Goal: Complete application form

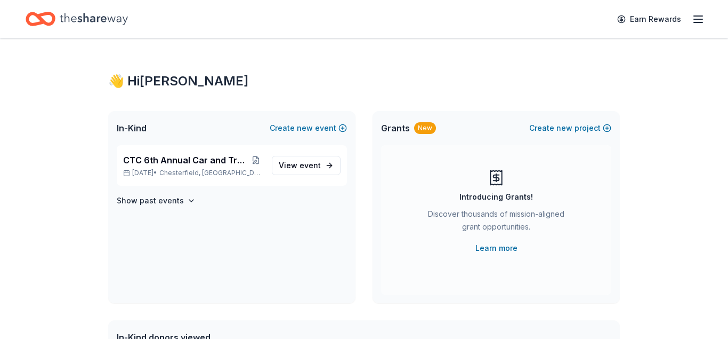
click at [257, 212] on div "CTC 6th Annual Car and Truck Show 2025 Nov 02, 2025 • Chesterfield, VA View eve…" at bounding box center [231, 224] width 247 height 158
click at [187, 200] on icon "button" at bounding box center [191, 200] width 9 height 9
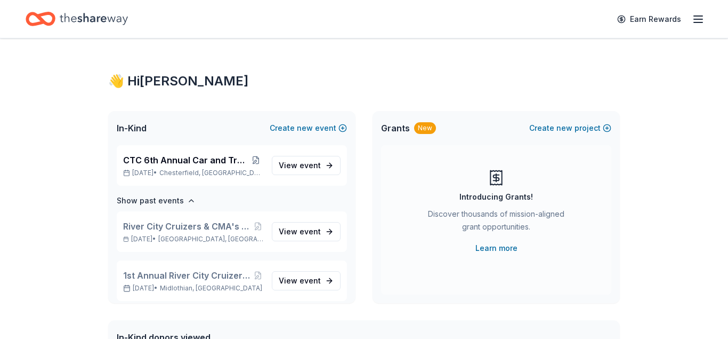
click at [348, 210] on div "CTC 6th Annual Car and Truck Show 2025 Nov 02, 2025 • Chesterfield, VA View eve…" at bounding box center [231, 224] width 247 height 158
click at [308, 165] on span "event" at bounding box center [310, 164] width 21 height 9
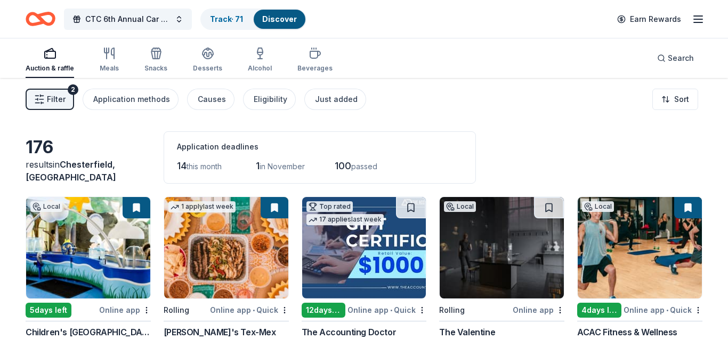
click at [37, 311] on div "5 days left" at bounding box center [49, 309] width 46 height 15
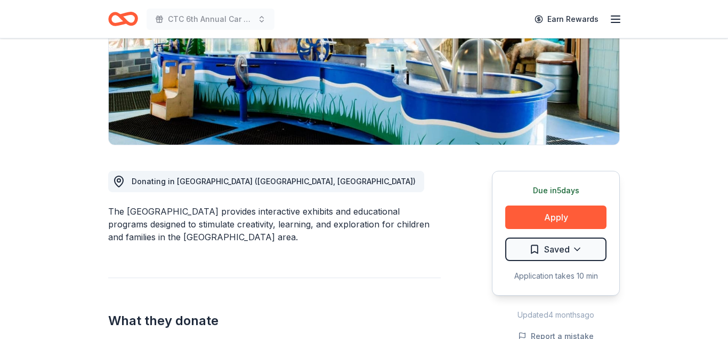
scroll to position [174, 0]
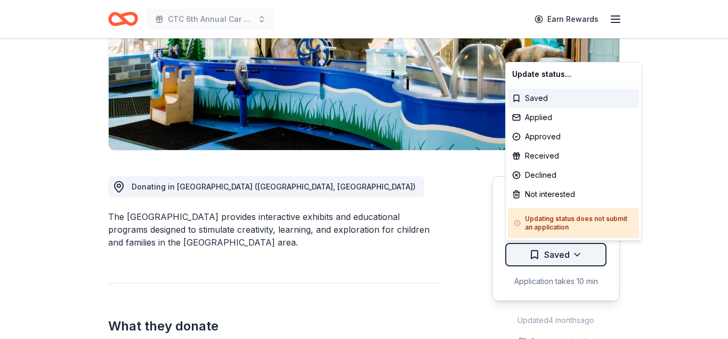
click at [538, 119] on div "Applied" at bounding box center [573, 117] width 131 height 19
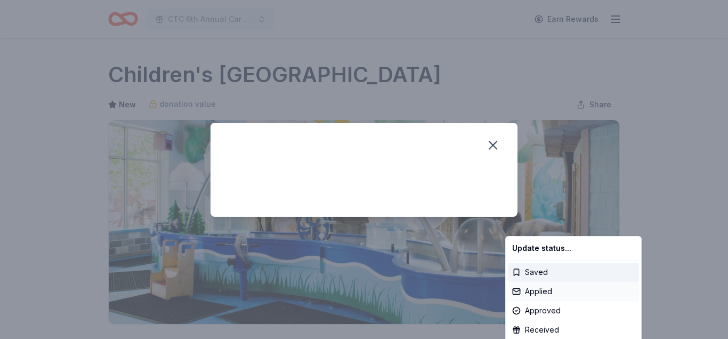
scroll to position [0, 0]
click at [494, 143] on html "CTC 6th Annual Car and Truck Show 2025 Earn Rewards Due in 5 days Share Childre…" at bounding box center [364, 169] width 728 height 339
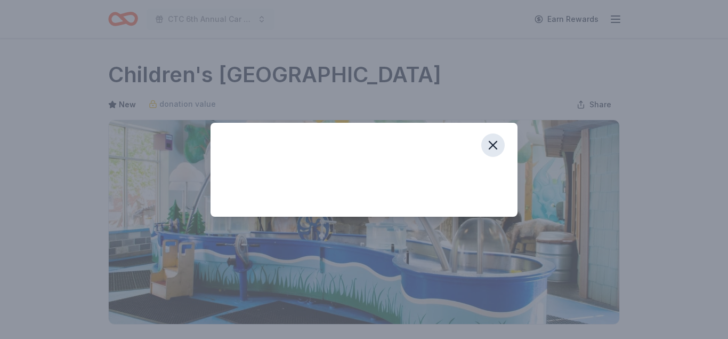
scroll to position [259, 0]
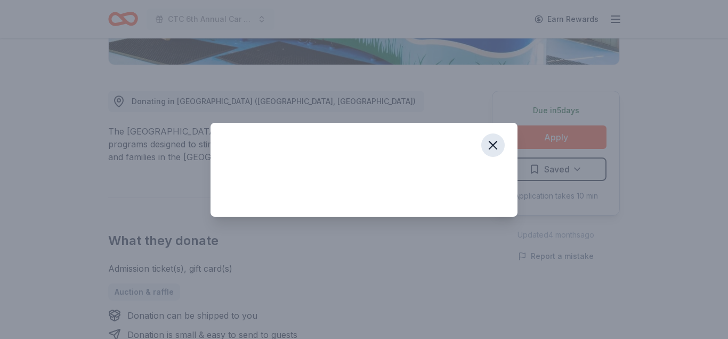
click at [493, 143] on icon "button" at bounding box center [493, 145] width 15 height 15
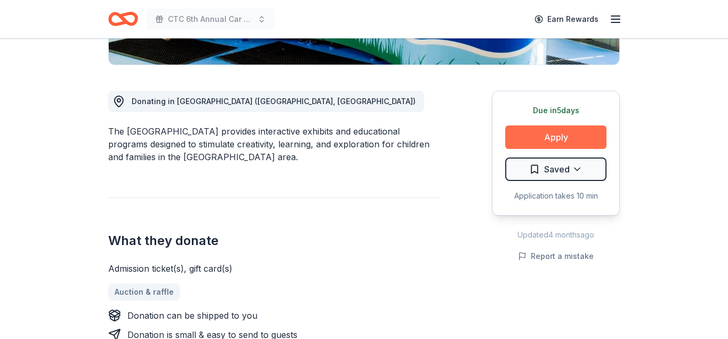
click at [551, 130] on button "Apply" at bounding box center [555, 136] width 101 height 23
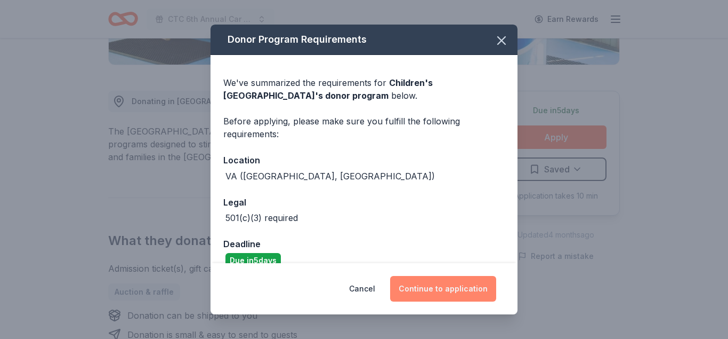
click at [428, 288] on button "Continue to application" at bounding box center [443, 289] width 106 height 26
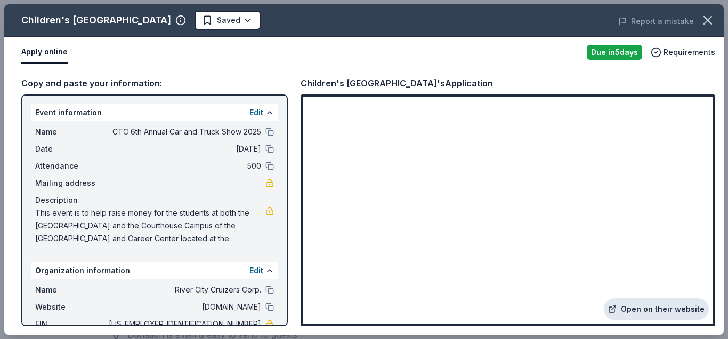
click at [617, 310] on icon at bounding box center [612, 308] width 9 height 9
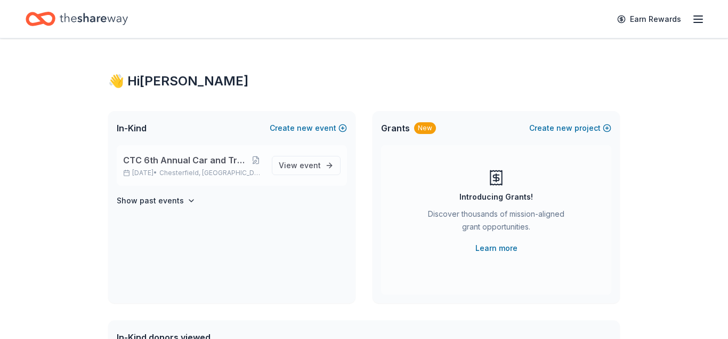
click at [128, 161] on span "CTC 6th Annual Car and Truck Show 2025" at bounding box center [185, 160] width 125 height 13
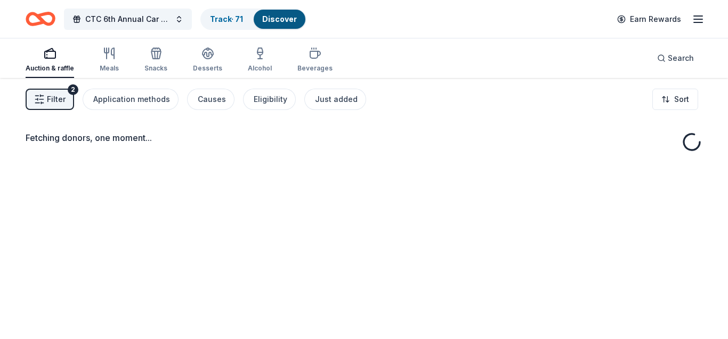
click at [128, 161] on div "Fetching donors, one moment..." at bounding box center [364, 247] width 728 height 339
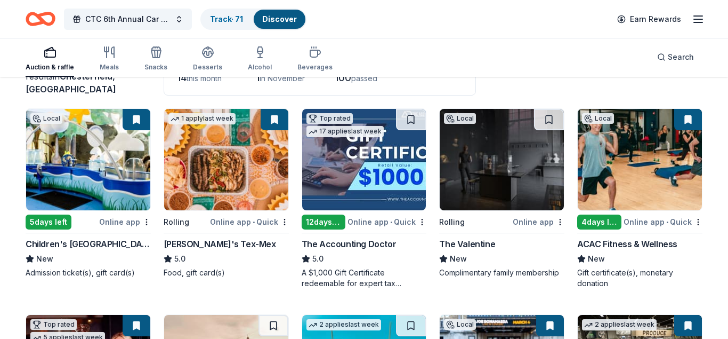
scroll to position [90, 0]
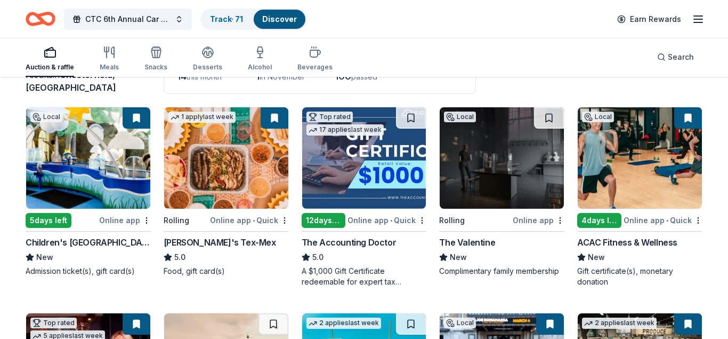
click at [193, 235] on div "1 apply last week Rolling Online app • Quick Chuy's Tex-Mex 5.0 Food, gift card…" at bounding box center [226, 192] width 125 height 170
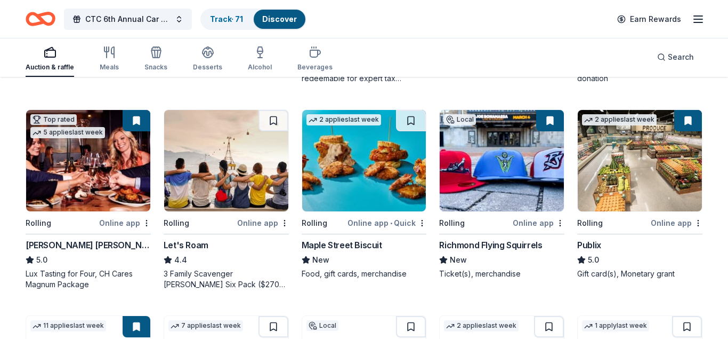
scroll to position [300, 0]
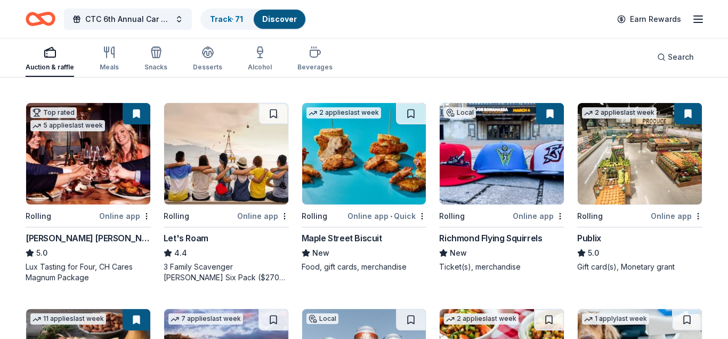
click at [592, 235] on div "Publix" at bounding box center [589, 237] width 24 height 13
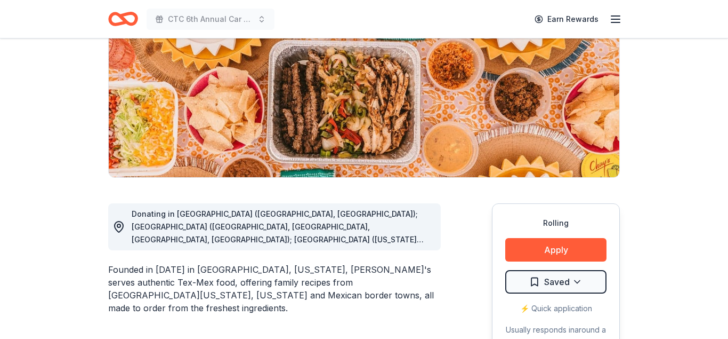
scroll to position [225, 0]
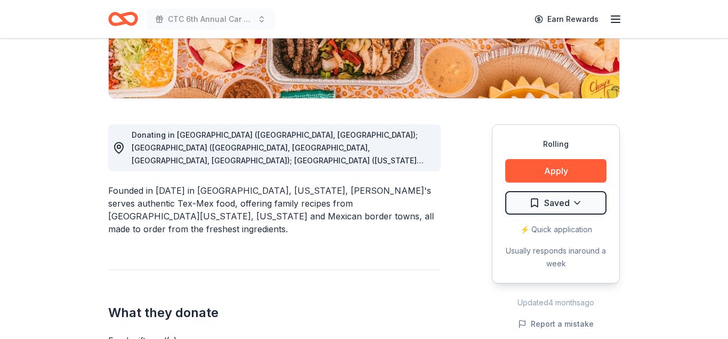
click at [383, 158] on span "Donating in AL (Birmingham, Huntsville); AR (Fayetteville, Little Rock, North L…" at bounding box center [282, 256] width 300 height 252
click at [437, 143] on div "Donating in AL (Birmingham, Huntsville); AR (Fayetteville, Little Rock, North L…" at bounding box center [274, 147] width 333 height 47
click at [134, 131] on span "Donating in AL (Birmingham, Huntsville); AR (Fayetteville, Little Rock, North L…" at bounding box center [282, 256] width 300 height 252
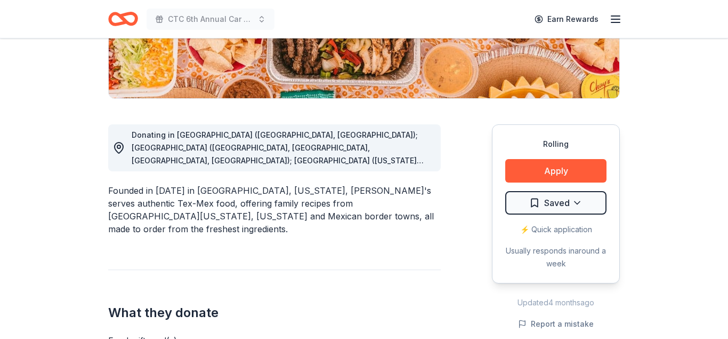
click at [133, 136] on span "Donating in AL (Birmingham, Huntsville); AR (Fayetteville, Little Rock, North L…" at bounding box center [282, 256] width 300 height 252
click at [134, 133] on span "Donating in AL (Birmingham, Huntsville); AR (Fayetteville, Little Rock, North L…" at bounding box center [282, 256] width 300 height 252
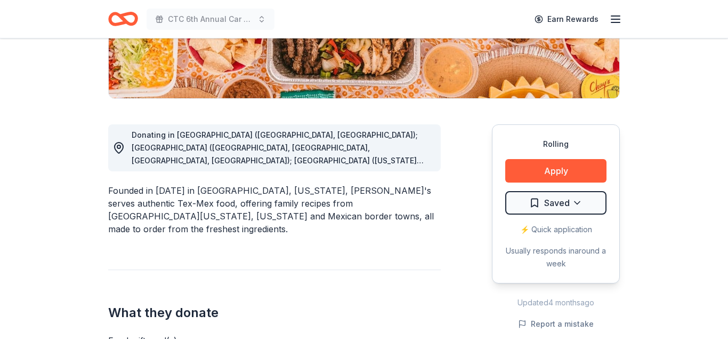
click at [406, 161] on span "Donating in AL (Birmingham, Huntsville); AR (Fayetteville, Little Rock, North L…" at bounding box center [282, 256] width 300 height 252
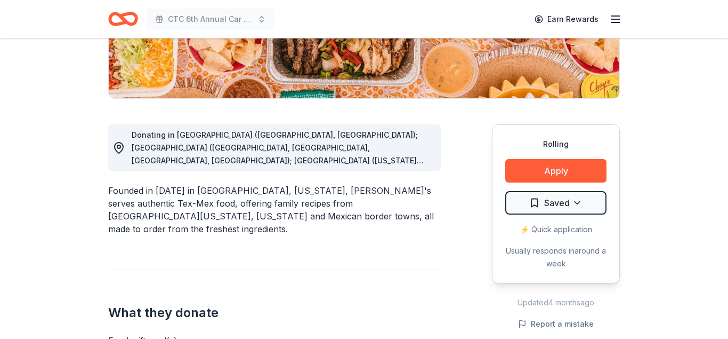
click at [406, 161] on span "Donating in AL (Birmingham, Huntsville); AR (Fayetteville, Little Rock, North L…" at bounding box center [282, 256] width 300 height 252
click at [418, 164] on div "Donating in AL (Birmingham, Huntsville); AR (Fayetteville, Little Rock, North L…" at bounding box center [282, 147] width 301 height 38
click at [440, 123] on div "Donating in AL (Birmingham, Huntsville); AR (Fayetteville, Little Rock, North L…" at bounding box center [274, 291] width 333 height 385
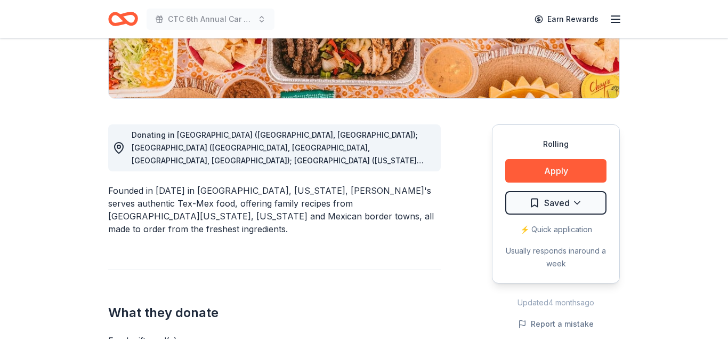
click at [440, 123] on div "Donating in AL (Birmingham, Huntsville); AR (Fayetteville, Little Rock, North L…" at bounding box center [274, 291] width 333 height 385
click at [409, 163] on span "Donating in AL (Birmingham, Huntsville); AR (Fayetteville, Little Rock, North L…" at bounding box center [282, 256] width 300 height 252
click at [118, 146] on circle at bounding box center [118, 146] width 3 height 3
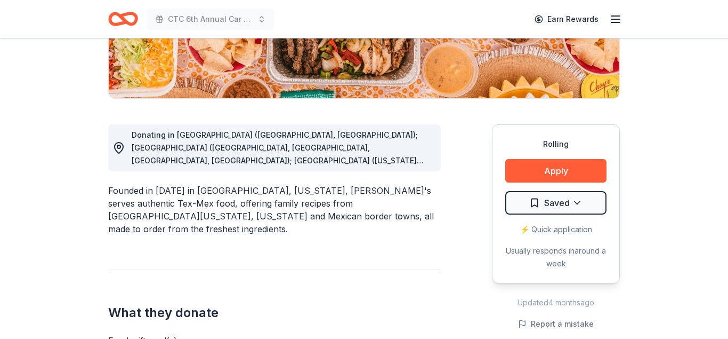
click at [118, 146] on circle at bounding box center [118, 146] width 3 height 3
click at [414, 163] on div "Donating in AL (Birmingham, Huntsville); AR (Fayetteville, Little Rock, North L…" at bounding box center [282, 147] width 301 height 38
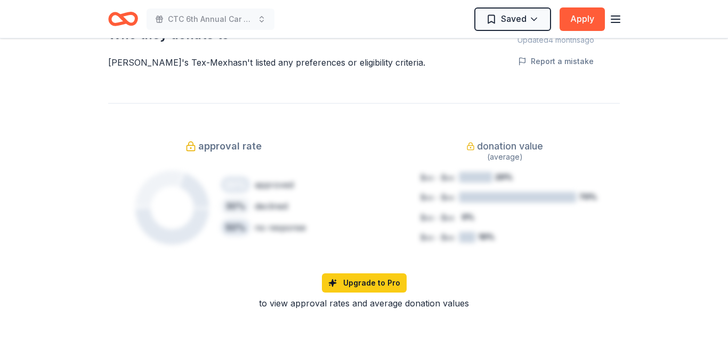
scroll to position [643, 0]
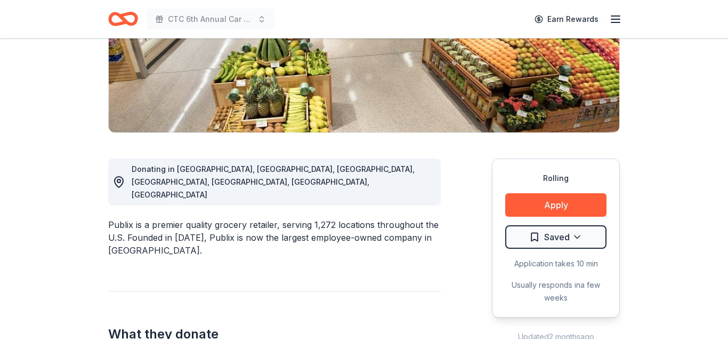
scroll to position [188, 0]
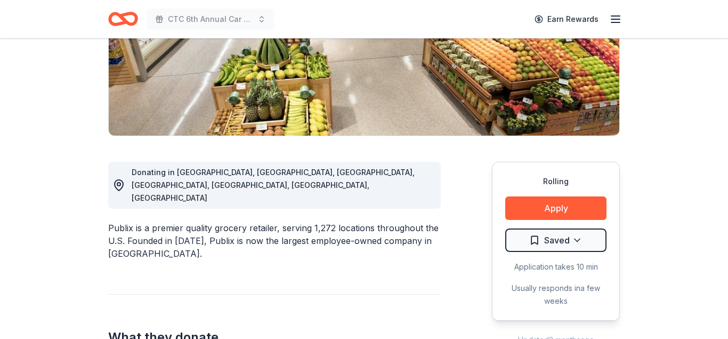
click at [592, 80] on img at bounding box center [364, 34] width 511 height 204
click at [551, 208] on button "Apply" at bounding box center [555, 207] width 101 height 23
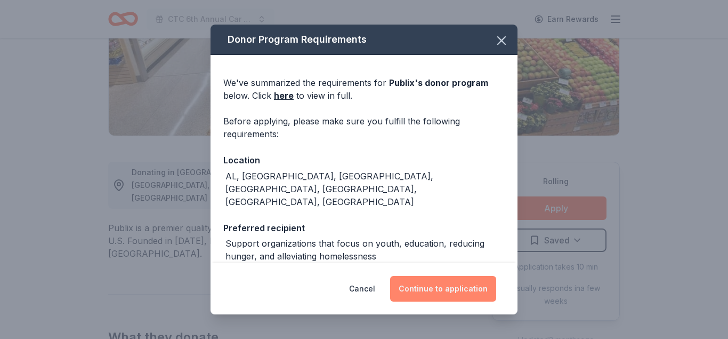
click at [418, 290] on button "Continue to application" at bounding box center [443, 289] width 106 height 26
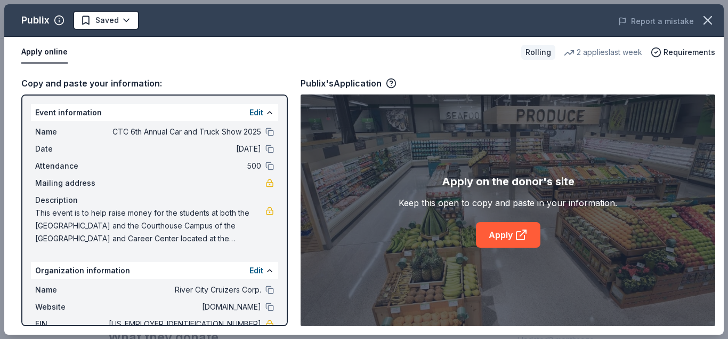
click at [25, 77] on div "Copy and paste your information:" at bounding box center [154, 83] width 267 height 14
click at [506, 228] on link "Apply" at bounding box center [508, 235] width 65 height 26
